Goal: Task Accomplishment & Management: Manage account settings

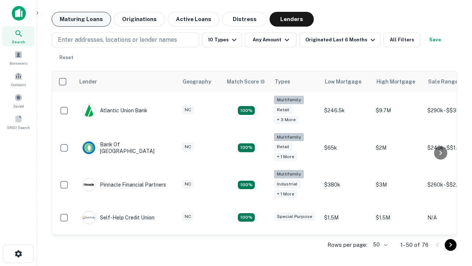
click at [81, 19] on button "Maturing Loans" at bounding box center [81, 19] width 59 height 15
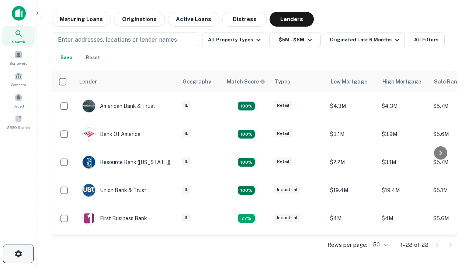
click at [18, 253] on icon "button" at bounding box center [18, 253] width 9 height 9
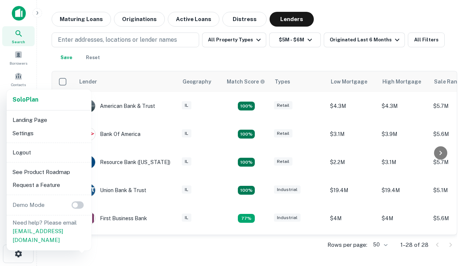
click at [49, 152] on li "Logout" at bounding box center [49, 152] width 79 height 13
